Goal: Navigation & Orientation: Find specific page/section

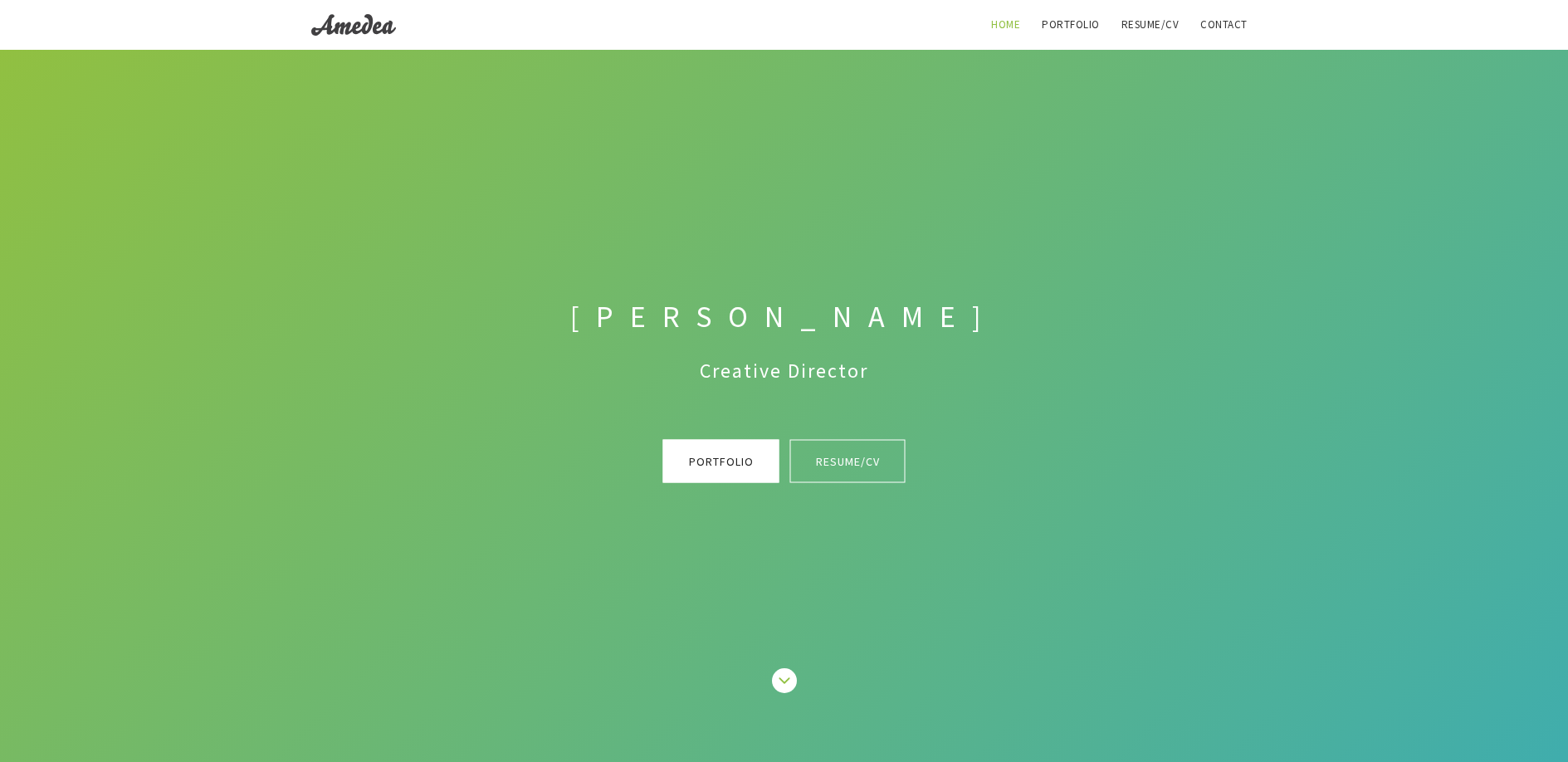
click at [707, 461] on link "Portfolio" at bounding box center [721, 461] width 116 height 44
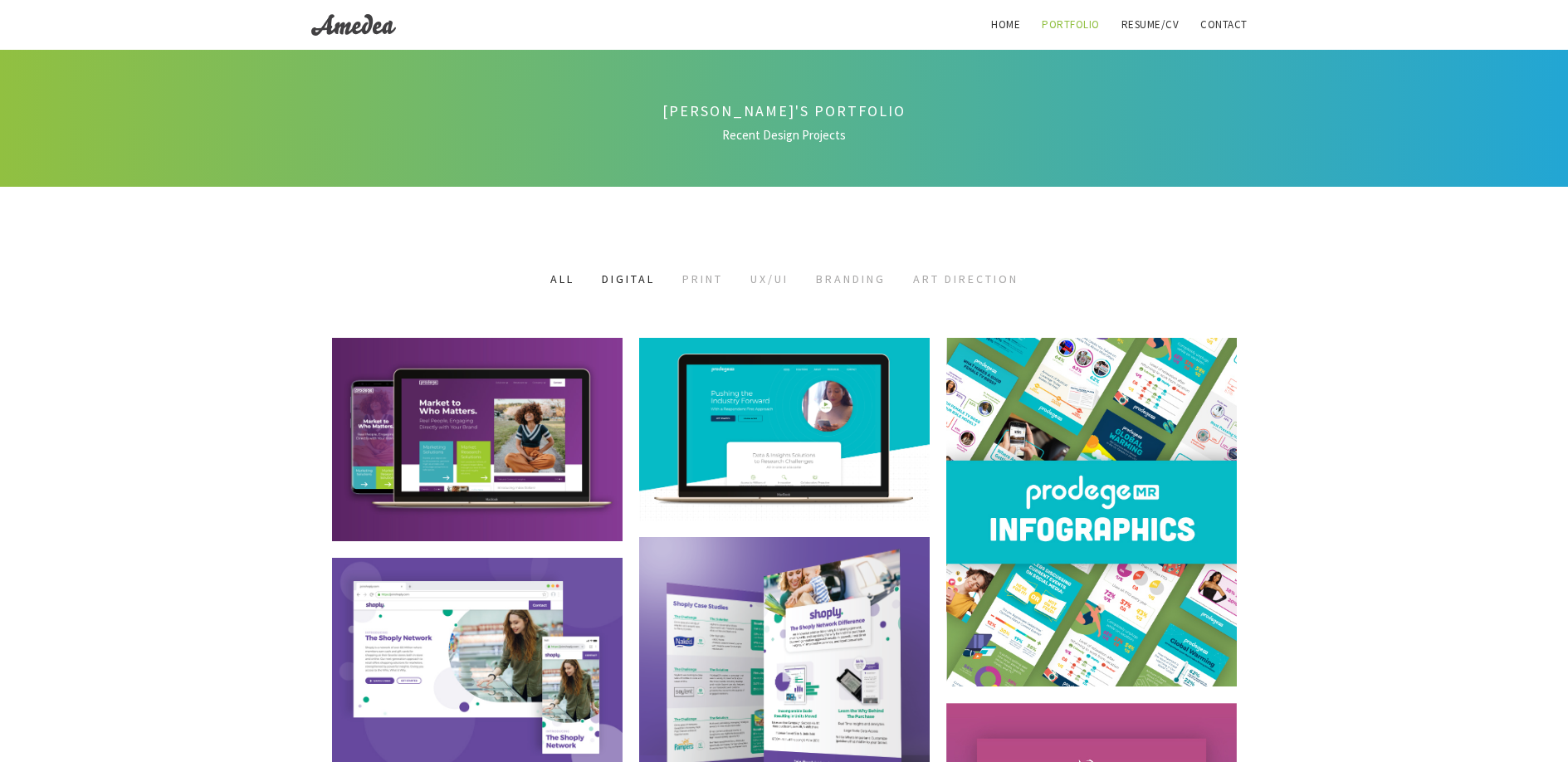
click at [606, 282] on link "Digital" at bounding box center [628, 278] width 53 height 15
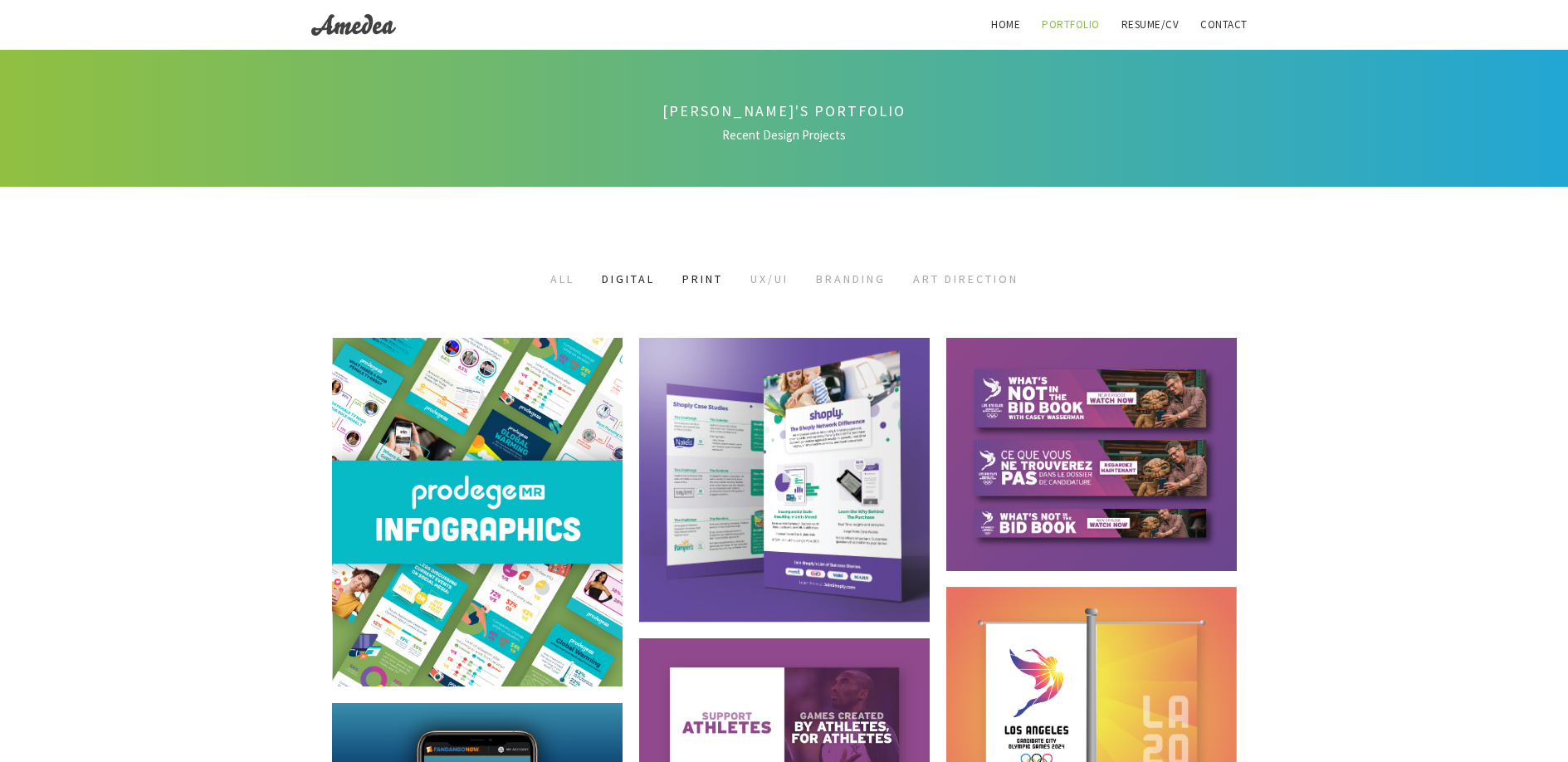
click at [703, 276] on link "Print" at bounding box center [703, 278] width 41 height 15
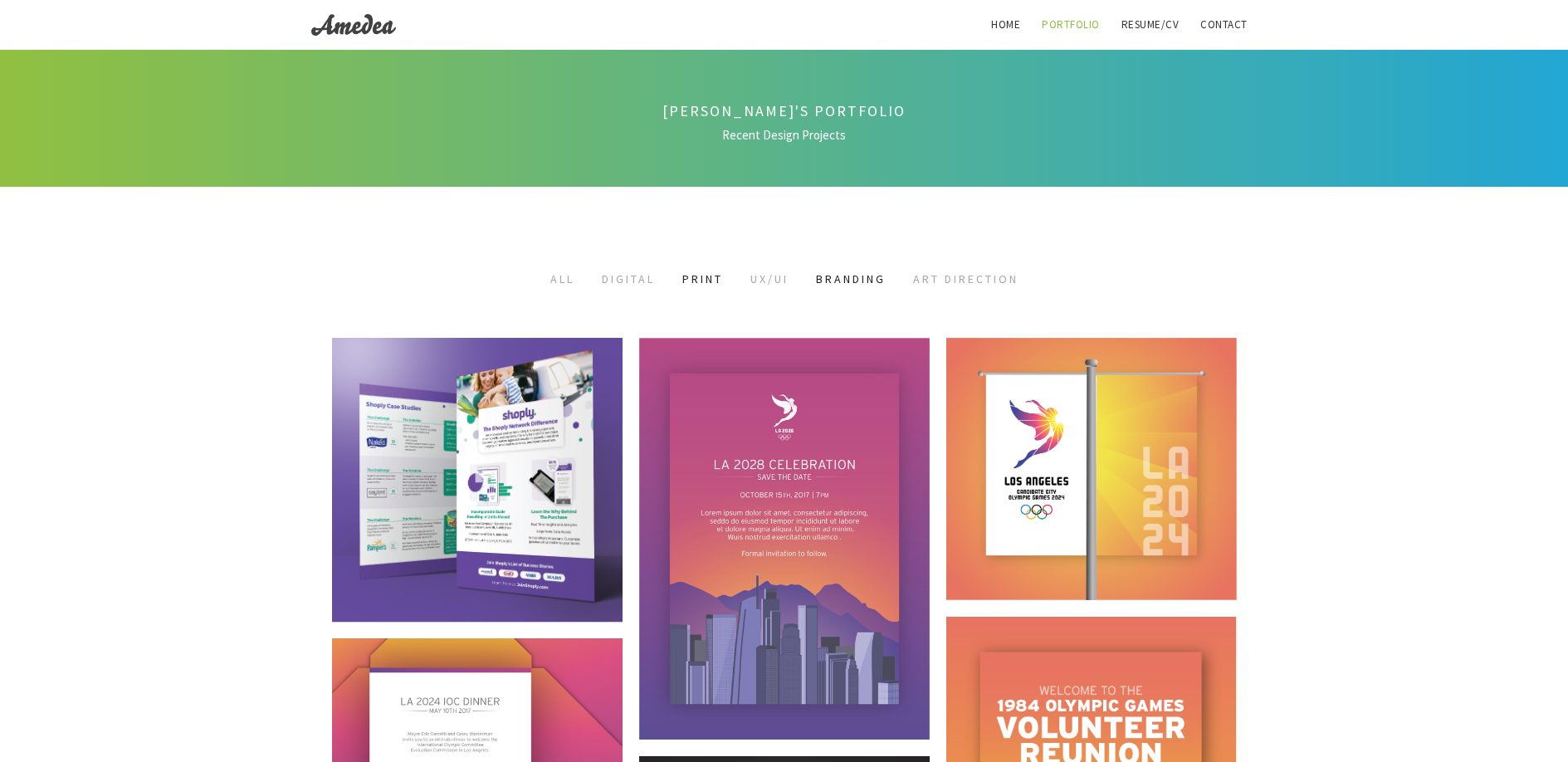
click at [834, 276] on link "Branding" at bounding box center [851, 278] width 70 height 15
